Goal: Information Seeking & Learning: Learn about a topic

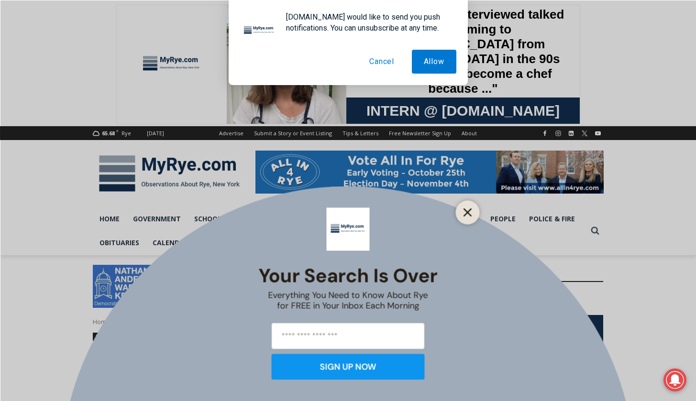
click at [474, 216] on button "Close" at bounding box center [467, 212] width 13 height 13
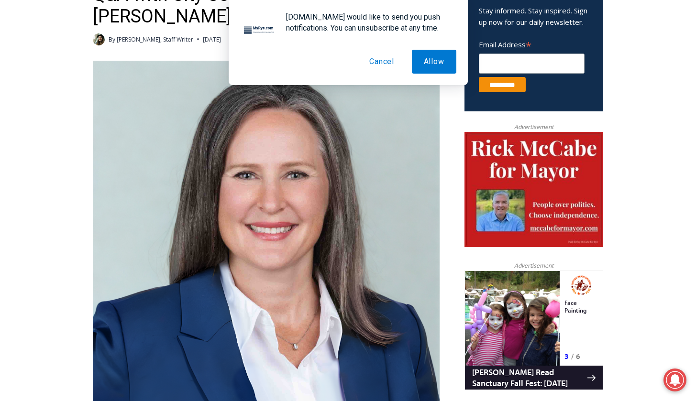
click at [376, 66] on button "Cancel" at bounding box center [381, 62] width 49 height 24
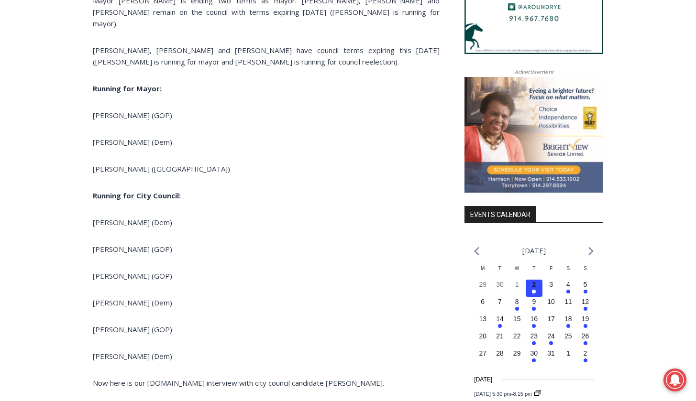
scroll to position [976, 0]
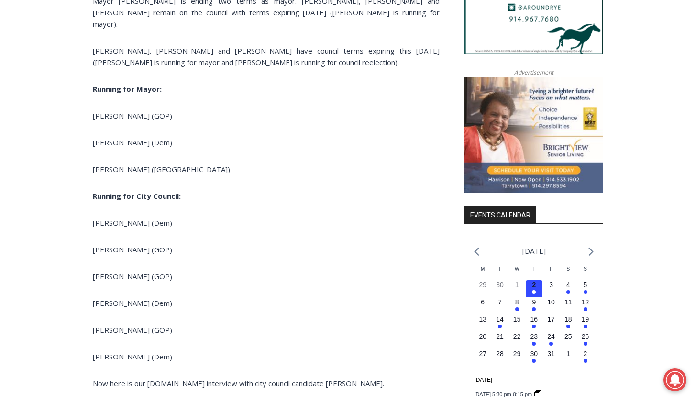
click at [127, 115] on span "[PERSON_NAME] (GOP)" at bounding box center [132, 116] width 79 height 10
click at [142, 118] on span "[PERSON_NAME] (GOP)" at bounding box center [132, 116] width 79 height 10
drag, startPoint x: 143, startPoint y: 115, endPoint x: 99, endPoint y: 116, distance: 43.5
click at [99, 116] on span "[PERSON_NAME] (GOP)" at bounding box center [132, 116] width 79 height 10
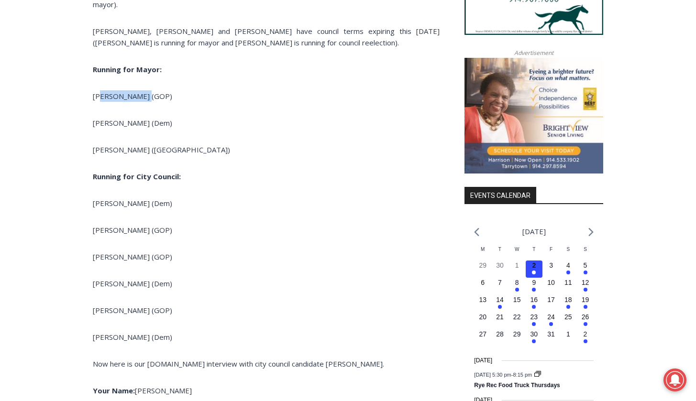
scroll to position [1005, 0]
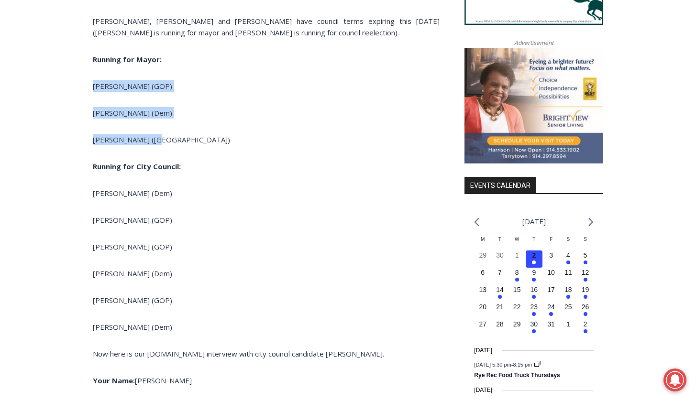
drag, startPoint x: 158, startPoint y: 138, endPoint x: 88, endPoint y: 82, distance: 89.9
copy div "[PERSON_NAME] (GOP) [PERSON_NAME] (Dem) [PERSON_NAME] ([GEOGRAPHIC_DATA])"
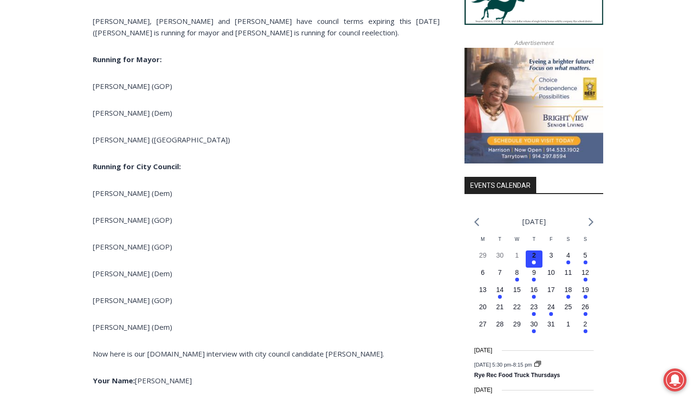
click at [570, 386] on article "[DATE] 5:30 pm - 8:15 pm Event Series Rye Rec Food Truck Thursdays" at bounding box center [534, 370] width 120 height 31
click at [552, 395] on div "[DATE]" at bounding box center [534, 390] width 120 height 9
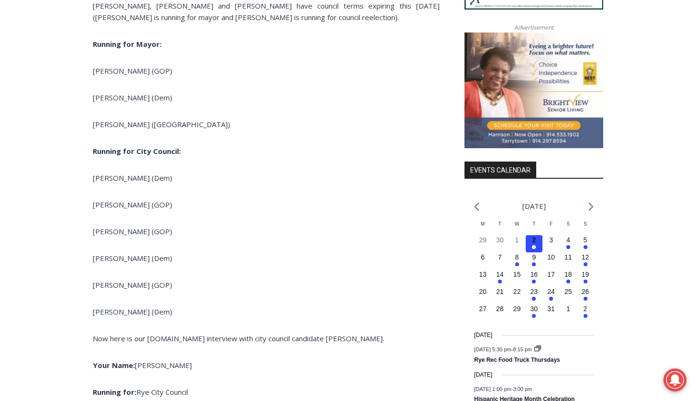
click at [410, 394] on p "Running for: Rye City Council" at bounding box center [266, 391] width 347 height 11
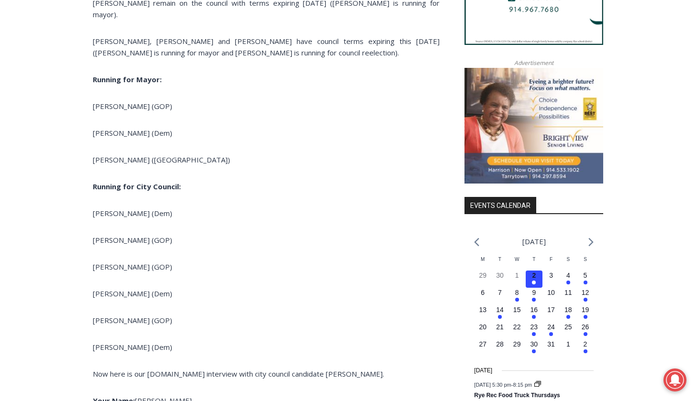
scroll to position [988, 0]
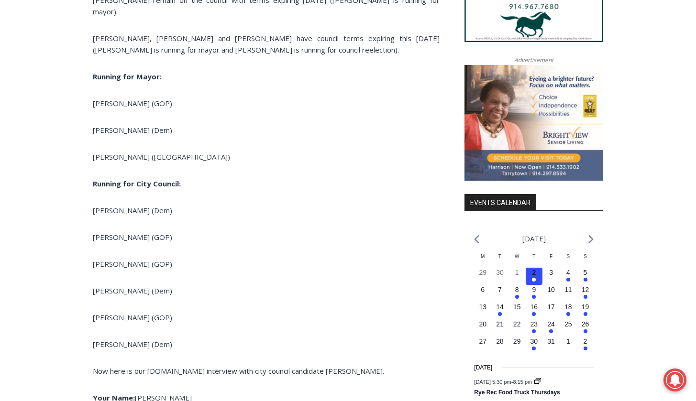
click at [353, 395] on p "Your Name: [PERSON_NAME]" at bounding box center [266, 397] width 347 height 11
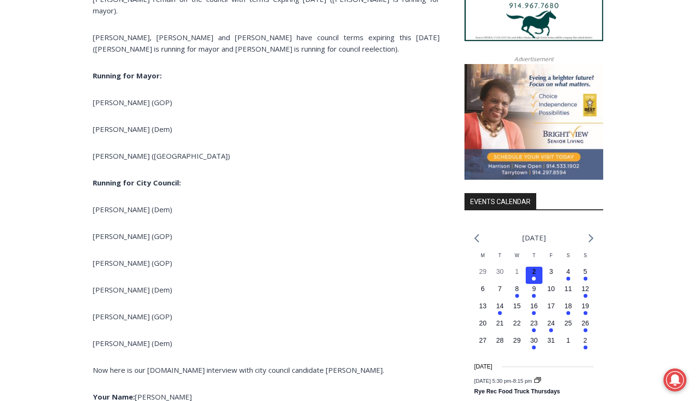
click at [353, 395] on p "Your Name: [PERSON_NAME]" at bounding box center [266, 396] width 347 height 11
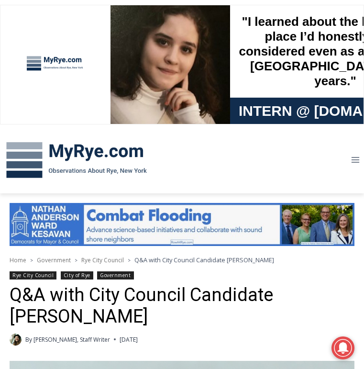
scroll to position [0, 0]
